Goal: Information Seeking & Learning: Check status

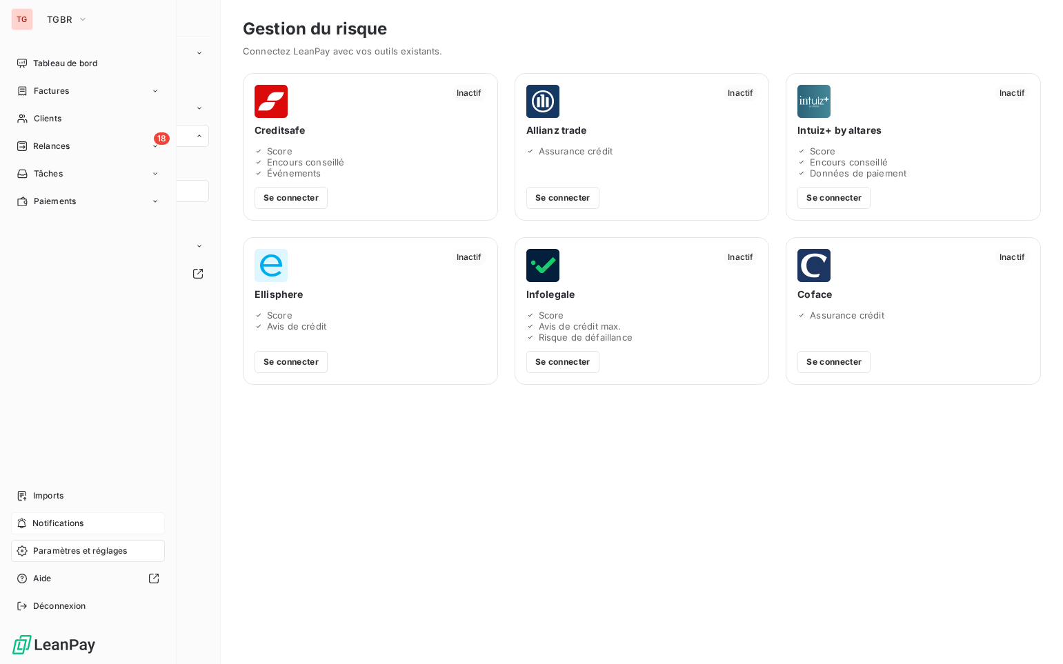
click at [45, 521] on span "Notifications" at bounding box center [57, 523] width 51 height 12
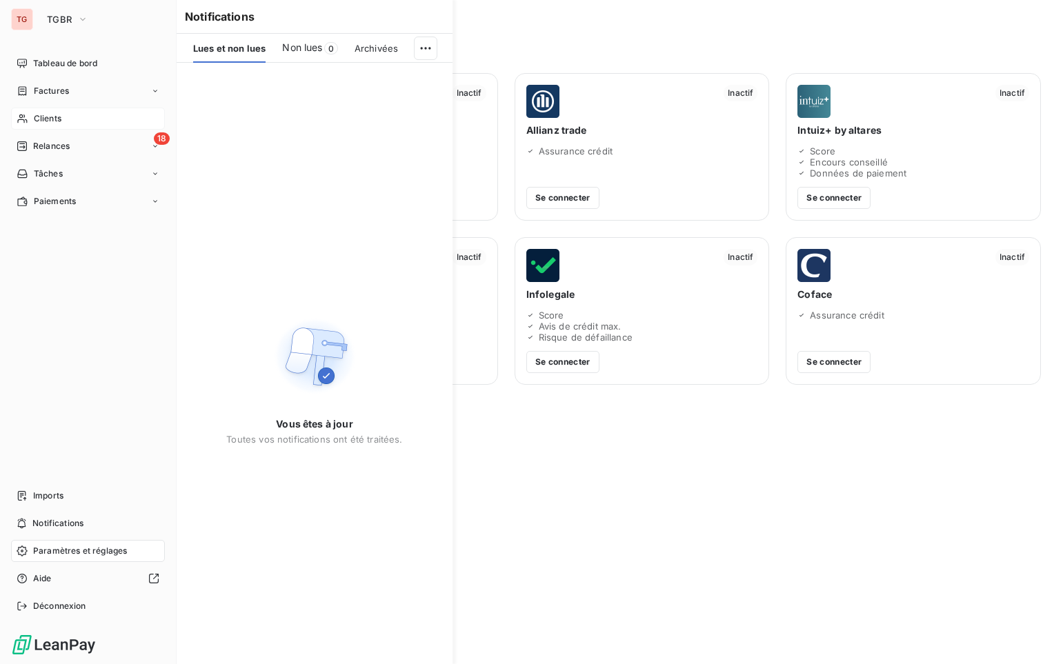
click at [76, 116] on div "Clients" at bounding box center [88, 119] width 154 height 22
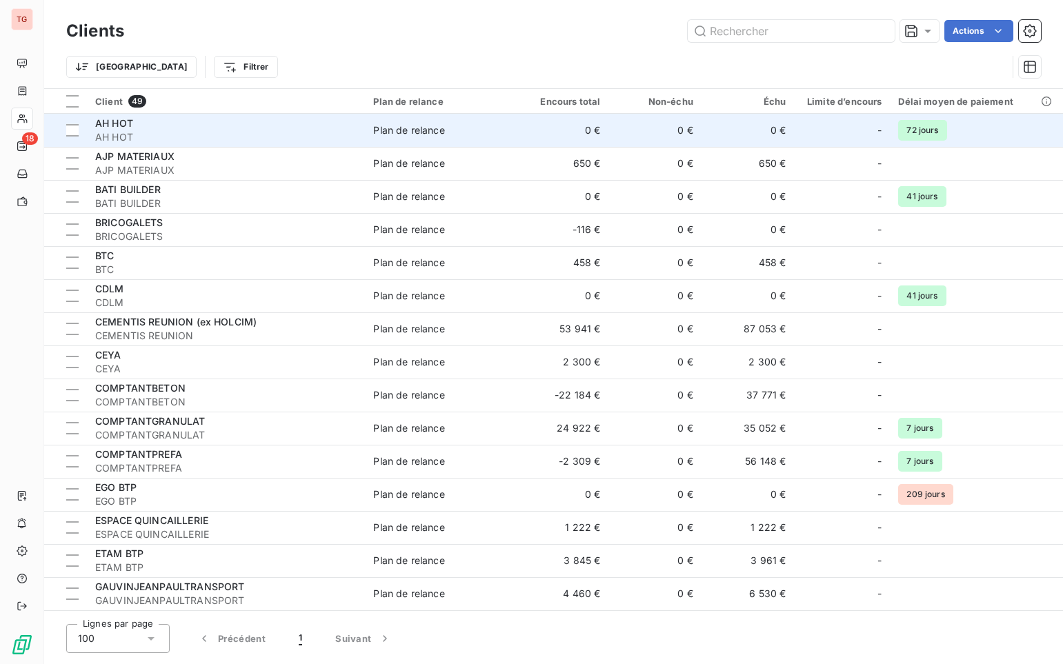
click at [172, 136] on span "AH HOT" at bounding box center [225, 137] width 261 height 14
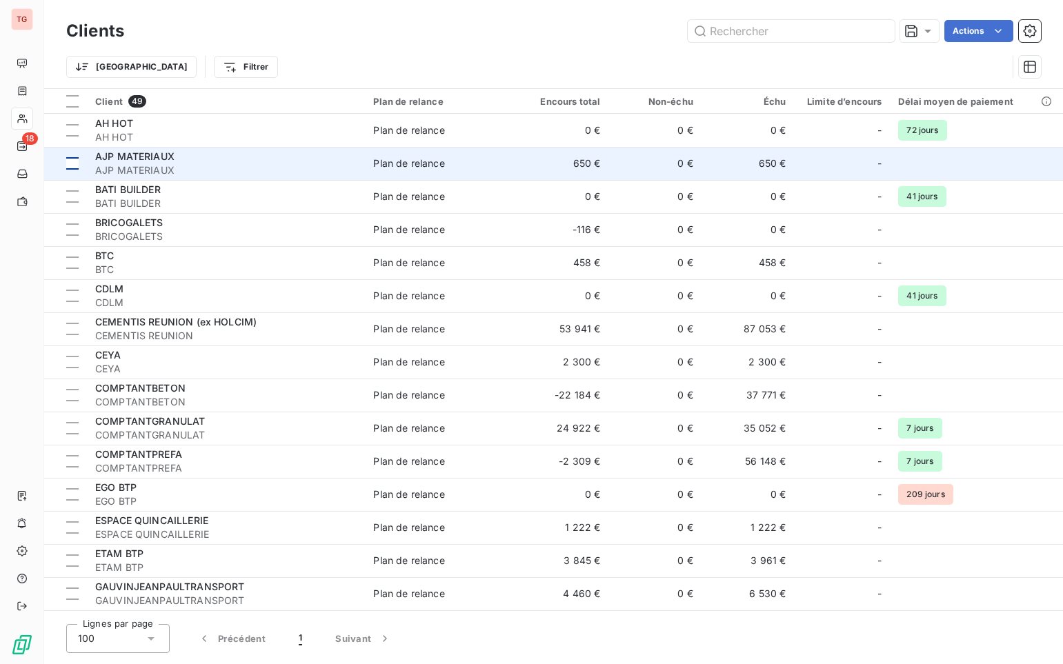
click at [86, 168] on td at bounding box center [65, 163] width 43 height 33
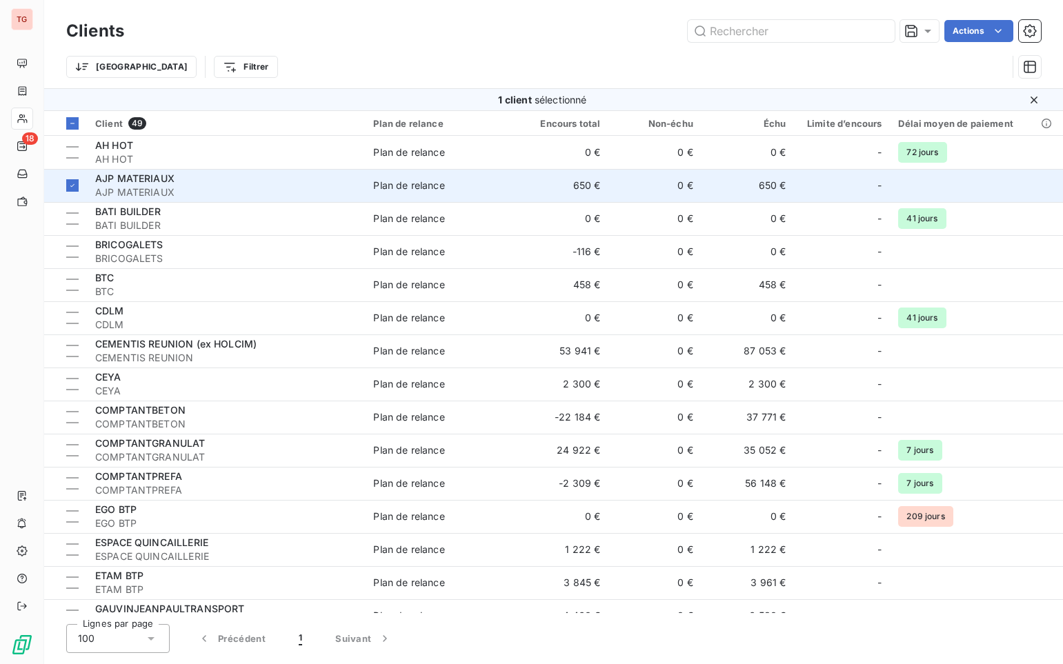
click at [103, 181] on span "AJP MATERIAUX" at bounding box center [134, 178] width 79 height 12
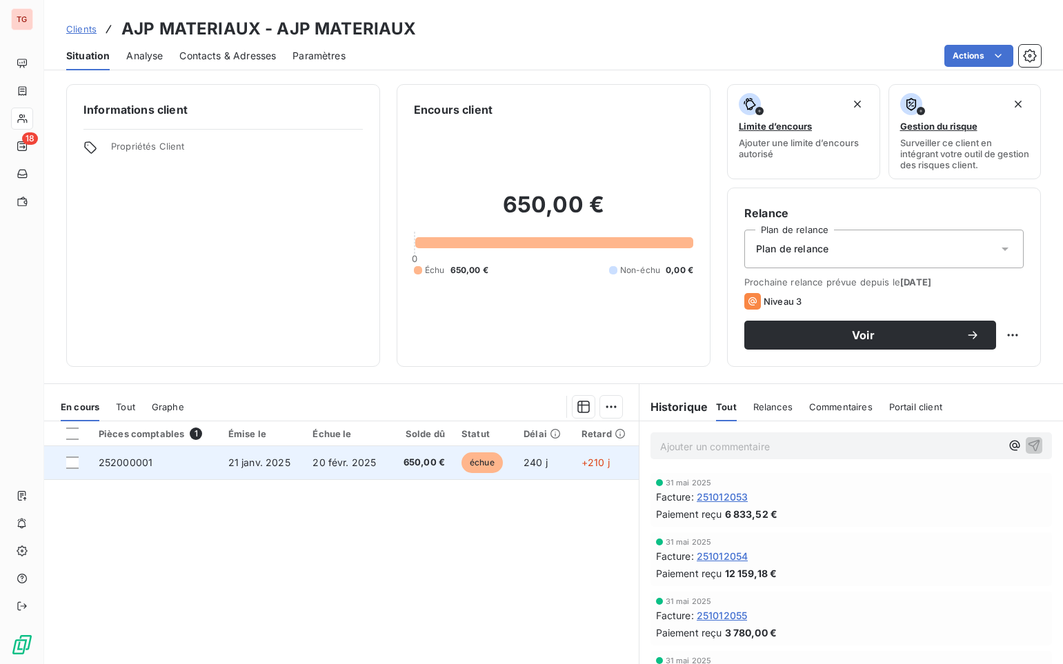
click at [222, 461] on td "21 janv. 2025" at bounding box center [262, 462] width 85 height 33
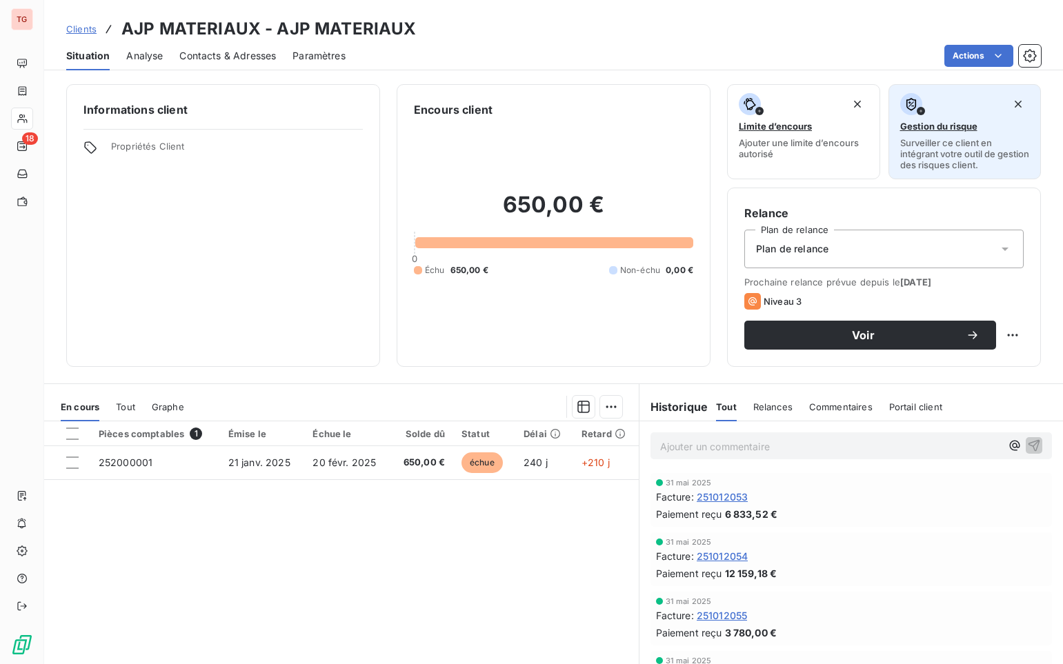
click at [951, 123] on span "Gestion du risque" at bounding box center [938, 126] width 77 height 11
